Goal: Obtain resource: Download file/media

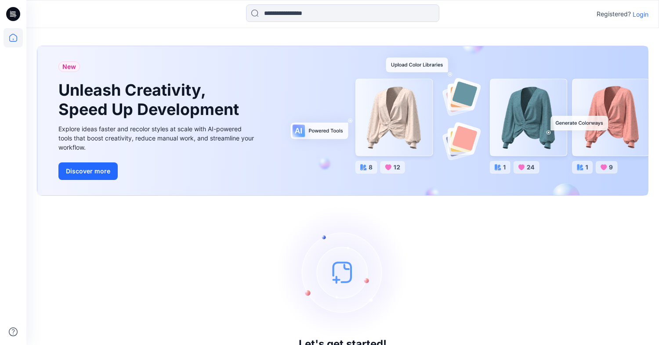
click at [641, 12] on p "Login" at bounding box center [640, 14] width 16 height 9
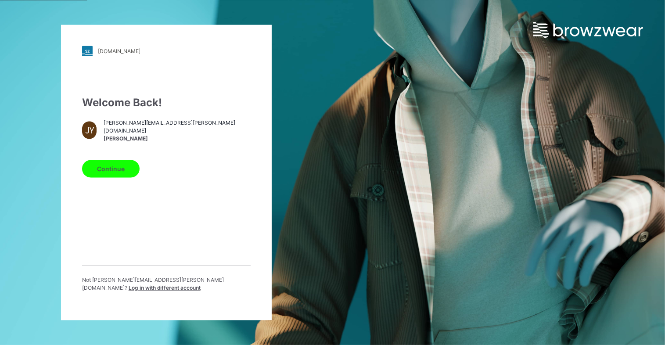
click at [118, 177] on button "Continue" at bounding box center [111, 169] width 58 height 18
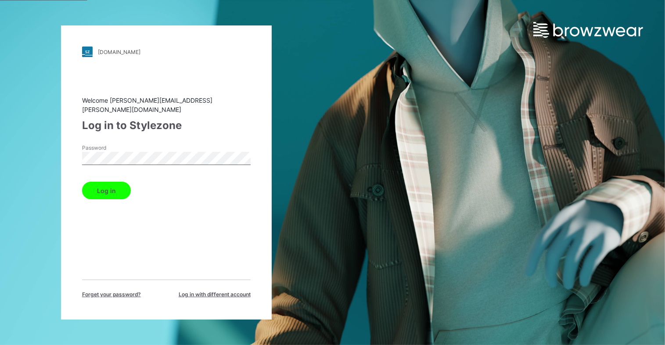
click at [118, 184] on button "Log in" at bounding box center [106, 191] width 49 height 18
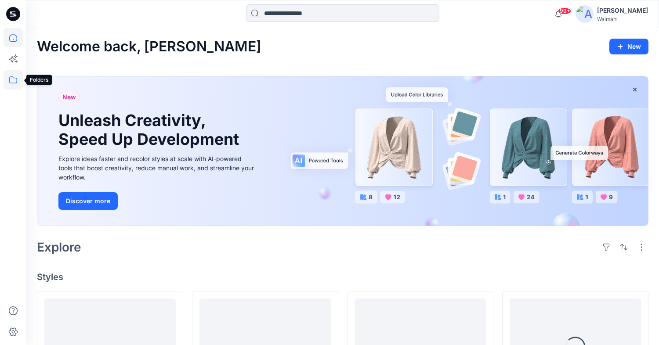
click at [11, 75] on icon at bounding box center [13, 79] width 19 height 19
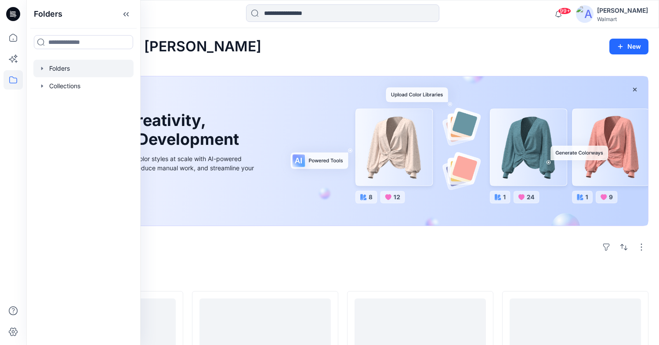
click at [42, 72] on div at bounding box center [83, 69] width 100 height 18
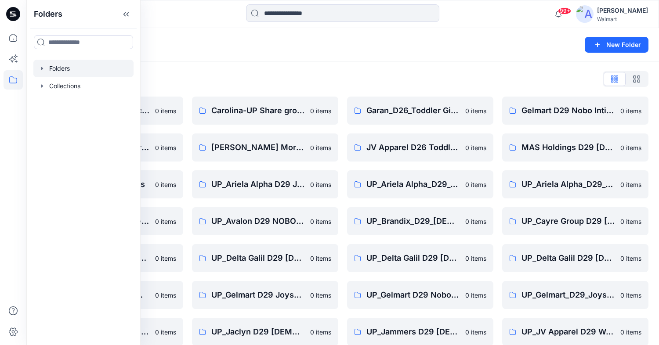
click at [43, 68] on icon "button" at bounding box center [42, 68] width 7 height 7
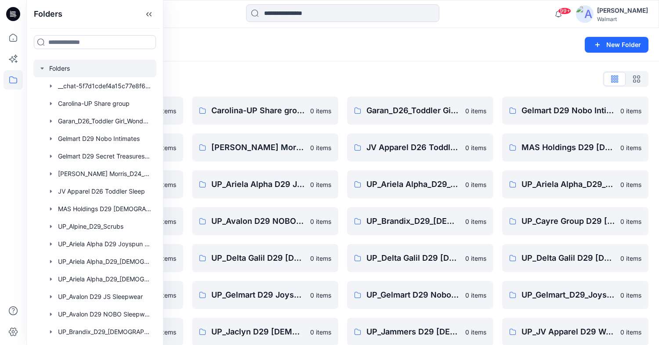
click at [43, 68] on icon "button" at bounding box center [42, 68] width 7 height 7
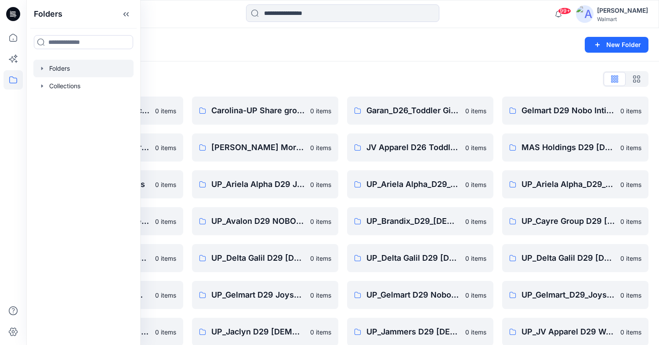
click at [43, 68] on icon "button" at bounding box center [42, 68] width 7 height 7
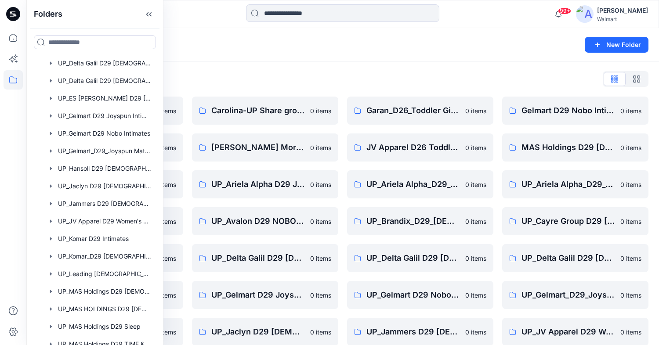
scroll to position [342, 0]
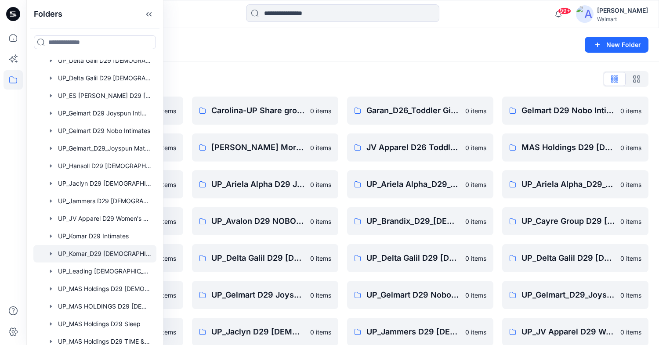
click at [108, 252] on div at bounding box center [94, 254] width 123 height 18
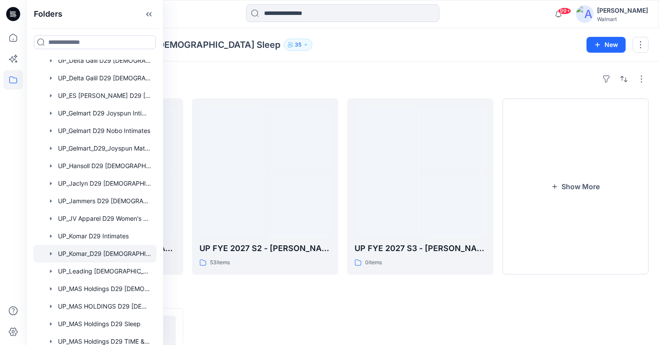
click at [481, 39] on div "Folders UP_Komar_D29 [DEMOGRAPHIC_DATA] Sleep 35" at bounding box center [308, 45] width 543 height 12
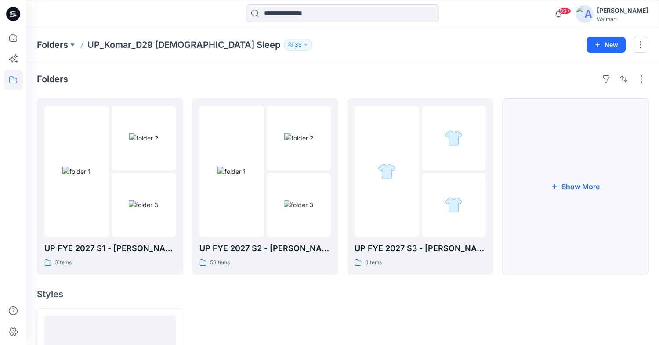
click at [567, 175] on button "Show More" at bounding box center [575, 186] width 146 height 177
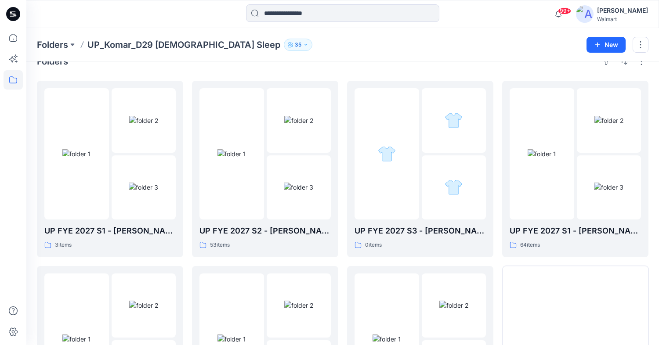
scroll to position [35, 0]
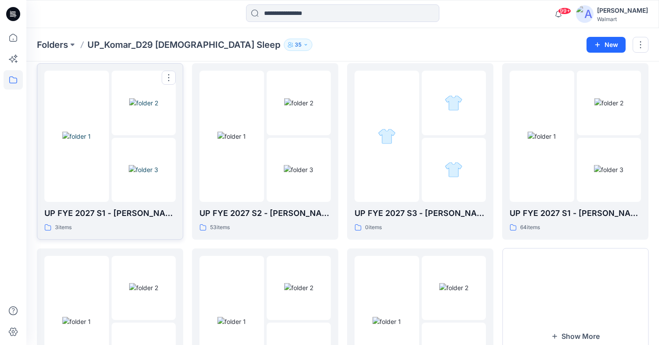
click at [89, 173] on div at bounding box center [76, 136] width 65 height 131
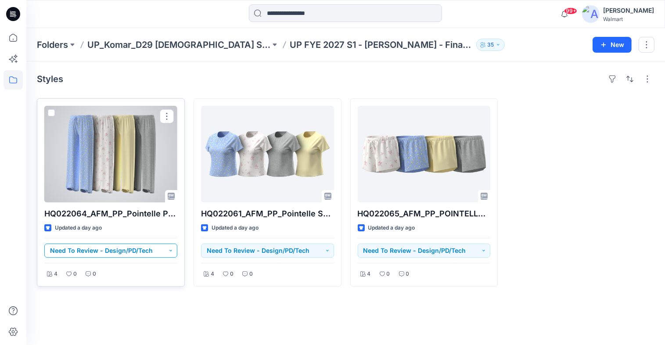
click at [174, 248] on button "Need To Review - Design/PD/Tech" at bounding box center [110, 251] width 133 height 14
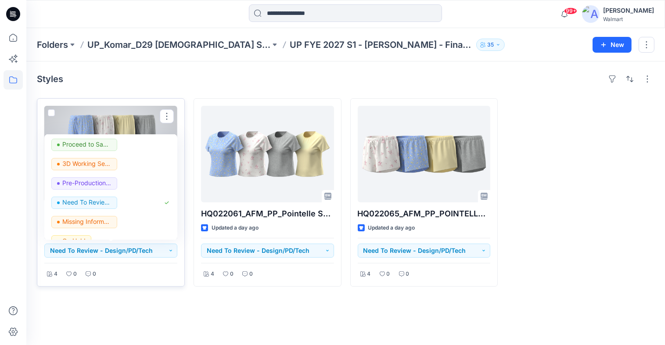
scroll to position [78, 0]
click at [101, 178] on p "Pre-Production Approved" at bounding box center [86, 182] width 49 height 11
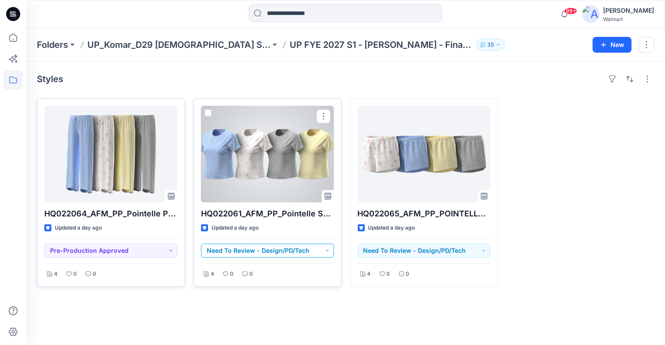
click at [329, 246] on button "Need To Review - Design/PD/Tech" at bounding box center [267, 251] width 133 height 14
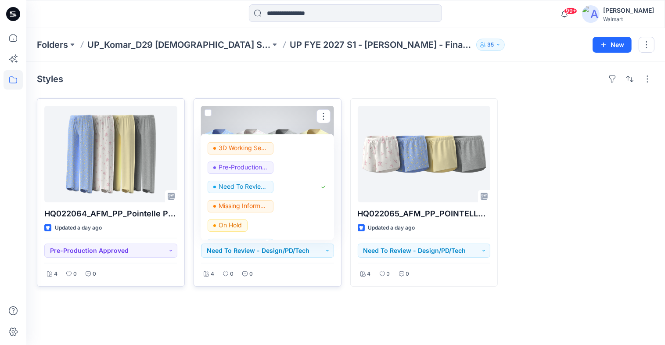
scroll to position [101, 0]
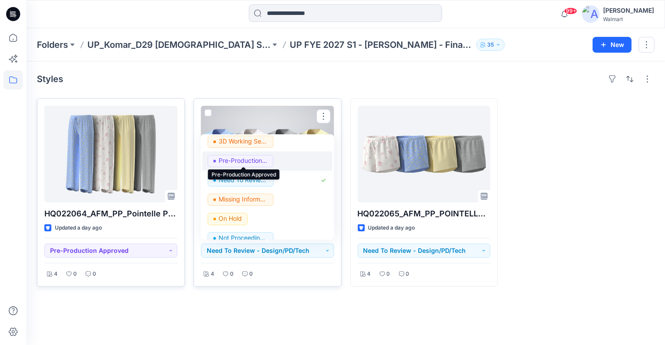
click at [260, 159] on p "Pre-Production Approved" at bounding box center [243, 160] width 49 height 11
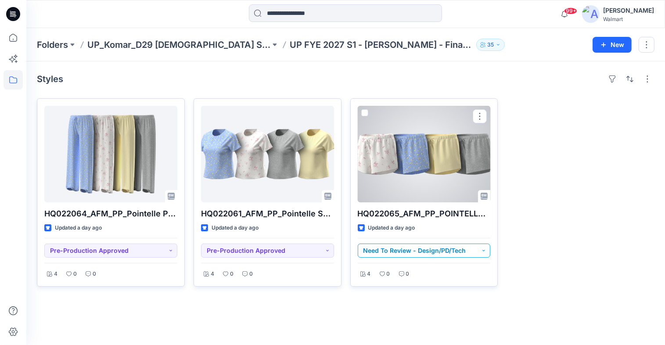
click at [486, 248] on button "Need To Review - Design/PD/Tech" at bounding box center [424, 251] width 133 height 14
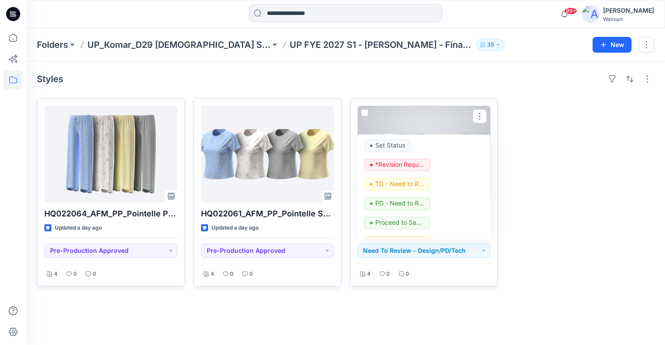
drag, startPoint x: 488, startPoint y: 173, endPoint x: 487, endPoint y: 198, distance: 25.0
click at [487, 198] on div "Set Status *Revision Requested TD - Need to Review PD - Need to Review Cost Pro…" at bounding box center [423, 186] width 133 height 105
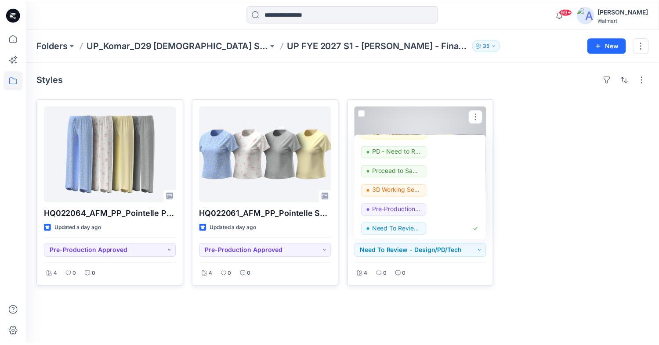
scroll to position [53, 0]
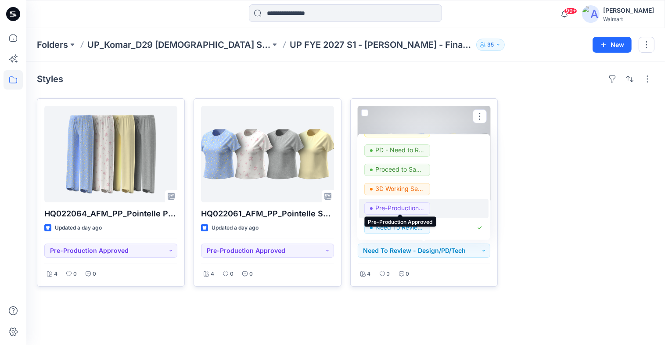
click at [404, 205] on p "Pre-Production Approved" at bounding box center [399, 207] width 49 height 11
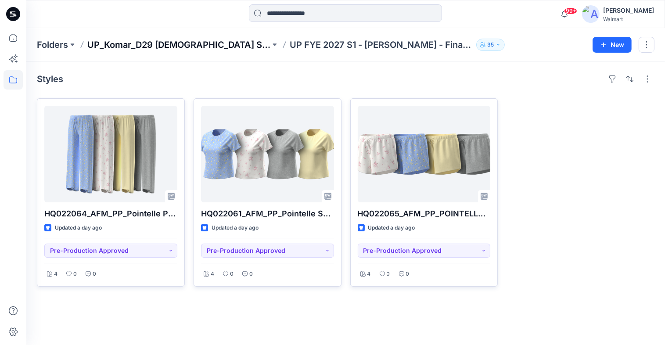
click at [197, 45] on p "UP_Komar_D29 [DEMOGRAPHIC_DATA] Sleep" at bounding box center [178, 45] width 183 height 12
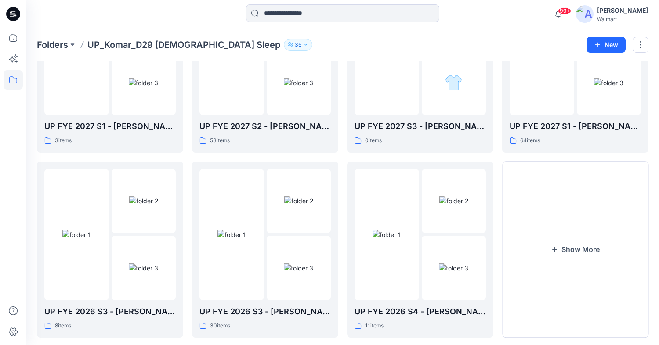
scroll to position [141, 0]
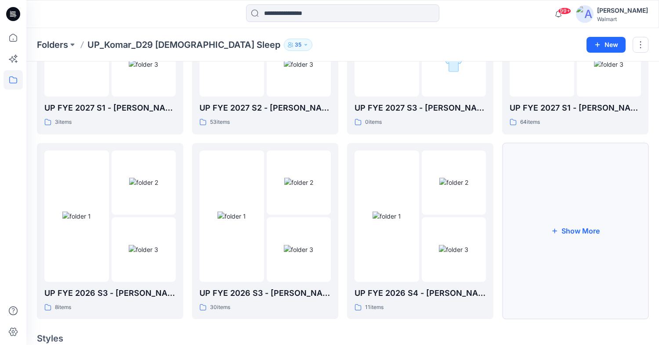
click at [577, 229] on button "Show More" at bounding box center [575, 231] width 146 height 177
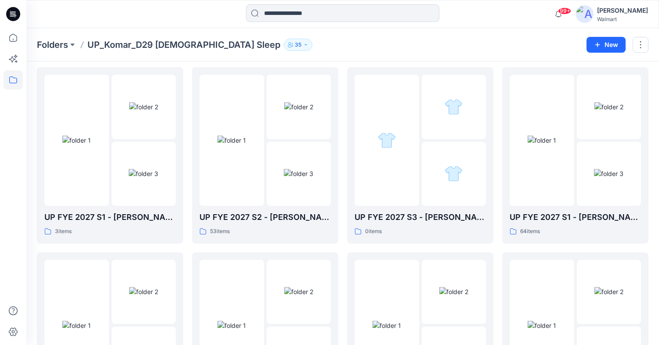
scroll to position [32, 0]
click at [550, 179] on div at bounding box center [541, 139] width 65 height 131
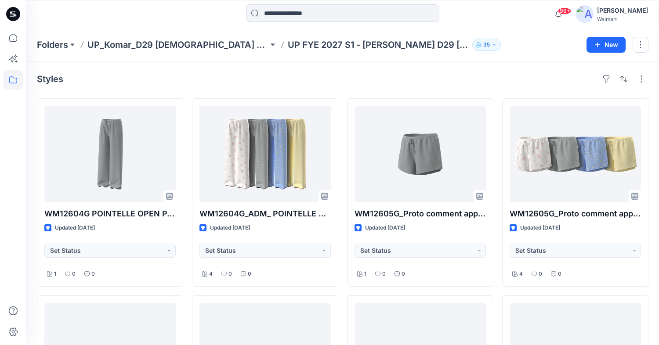
scroll to position [32, 0]
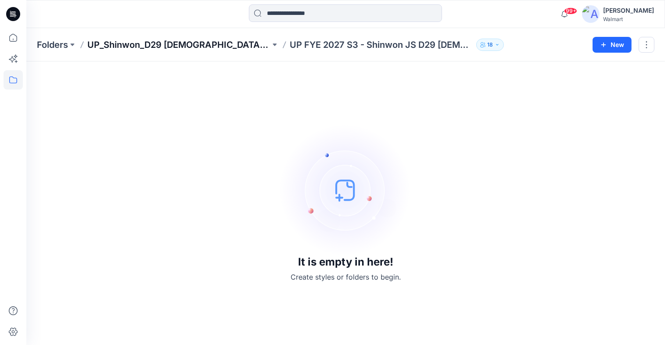
click at [184, 43] on p "UP_Shinwon_D29 Ladies Sleep" at bounding box center [178, 45] width 183 height 12
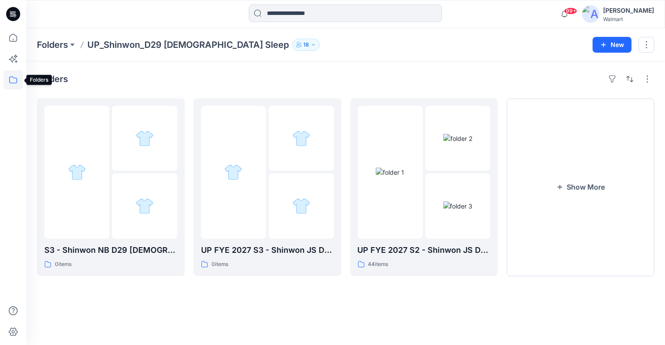
click at [11, 83] on icon at bounding box center [13, 79] width 19 height 19
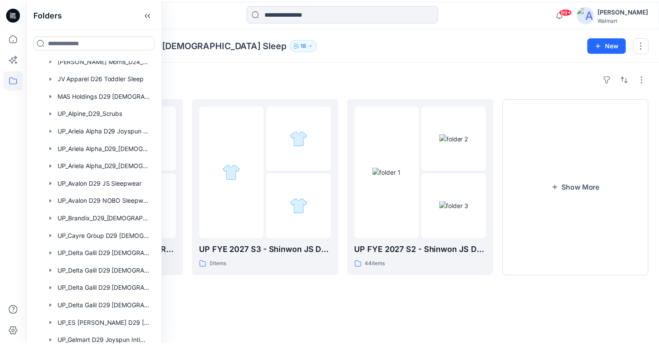
scroll to position [126, 0]
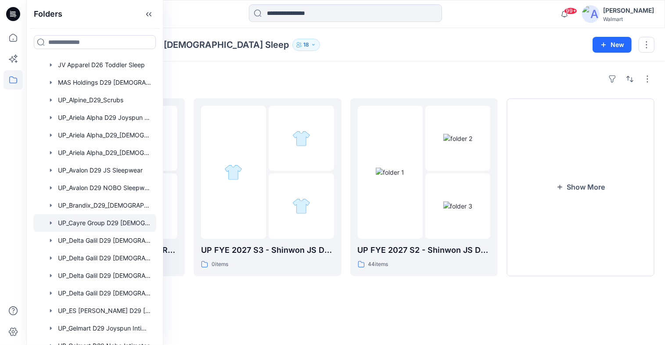
click at [89, 223] on div at bounding box center [94, 223] width 123 height 18
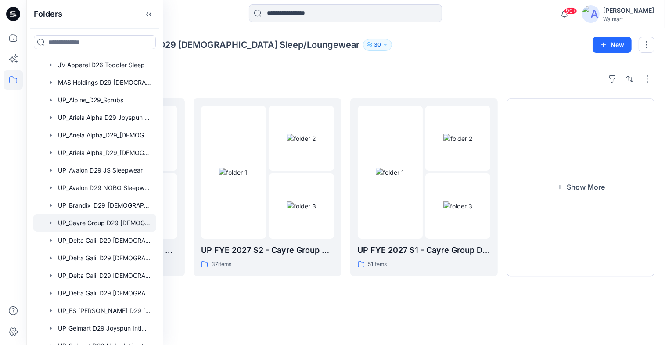
click at [438, 61] on div "Folders UP_Cayre Group D29 Ladies Sleep/Loungewear 30 New" at bounding box center [345, 44] width 639 height 33
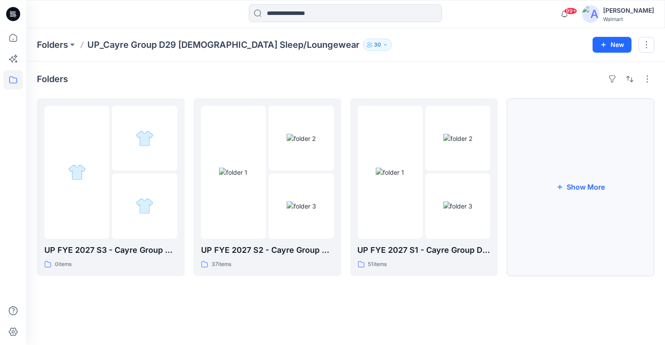
click at [601, 185] on button "Show More" at bounding box center [581, 187] width 148 height 178
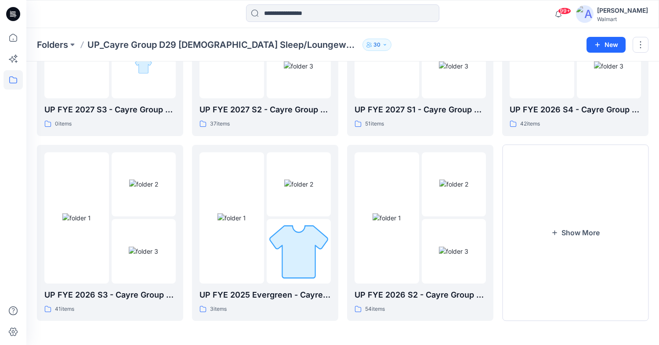
scroll to position [139, 0]
click at [387, 253] on div at bounding box center [386, 217] width 65 height 131
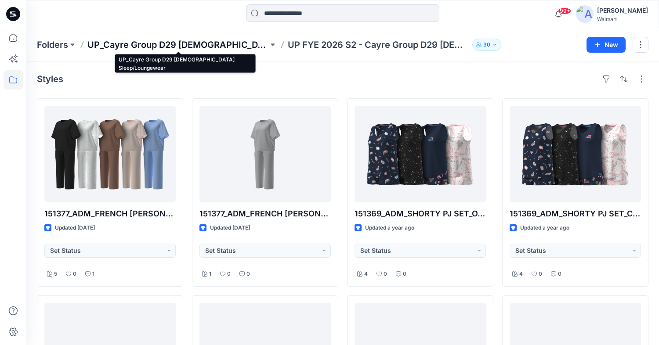
click at [218, 45] on p "UP_Cayre Group D29 [DEMOGRAPHIC_DATA] Sleep/Loungewear" at bounding box center [177, 45] width 181 height 12
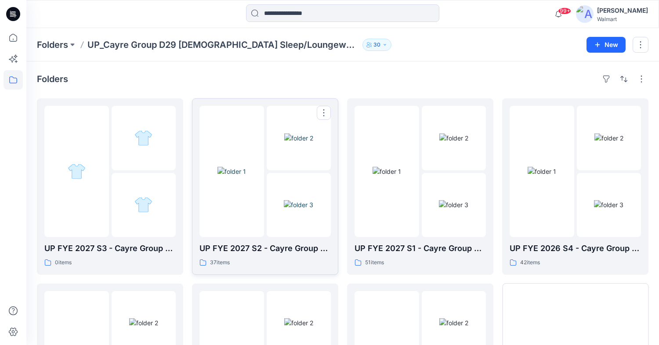
click at [253, 205] on div at bounding box center [231, 171] width 65 height 131
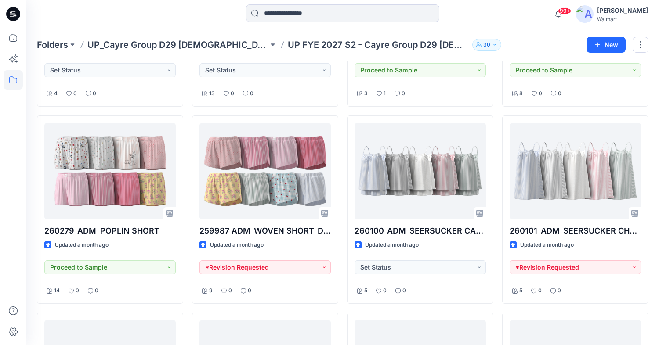
scroll to position [1371, 0]
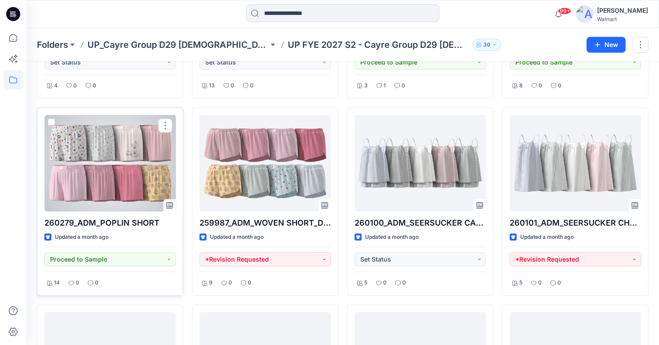
click at [113, 191] on div at bounding box center [109, 163] width 131 height 97
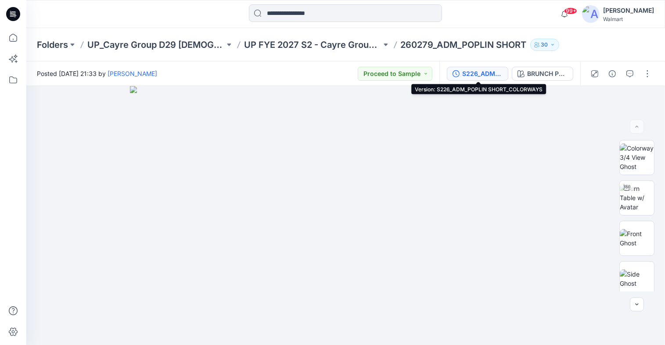
click at [490, 75] on div "S226_ADM_POPLIN SHORT_COLORWAYS" at bounding box center [482, 74] width 40 height 10
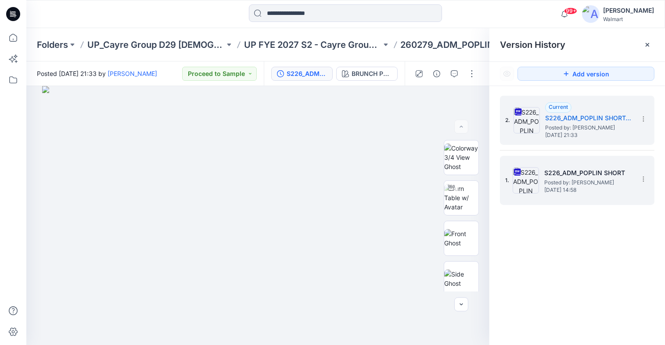
click at [582, 184] on span "Posted by: Alice Woo" at bounding box center [588, 182] width 88 height 9
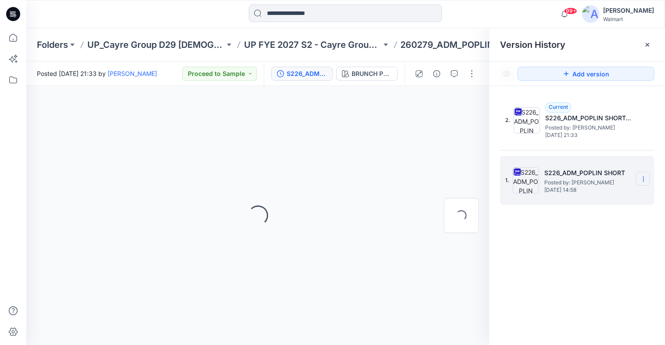
click at [644, 177] on icon at bounding box center [643, 179] width 7 height 7
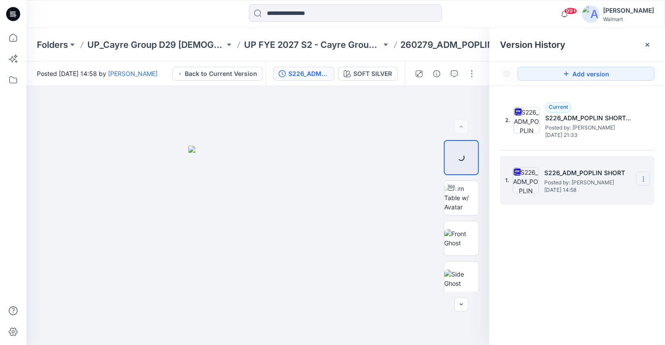
click at [644, 183] on section at bounding box center [643, 179] width 14 height 14
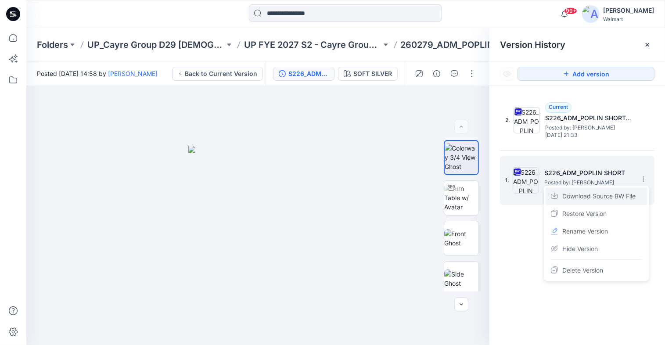
click at [590, 195] on span "Download Source BW File" at bounding box center [598, 196] width 73 height 11
click at [641, 177] on icon at bounding box center [643, 179] width 7 height 7
click at [603, 195] on span "Download Source BW File" at bounding box center [598, 196] width 73 height 11
